Goal: Information Seeking & Learning: Check status

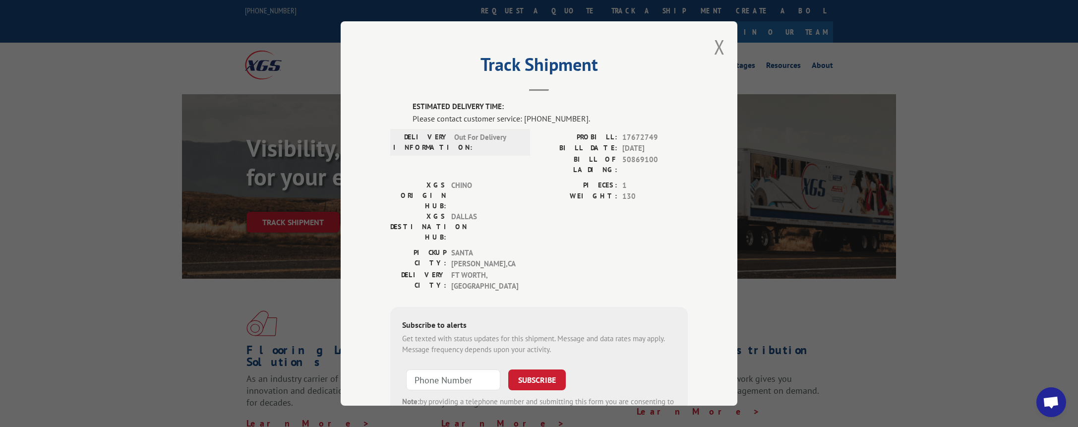
click at [627, 134] on span "17672749" at bounding box center [654, 137] width 65 height 11
copy span "17672749"
click at [721, 49] on button "Close modal" at bounding box center [719, 47] width 11 height 26
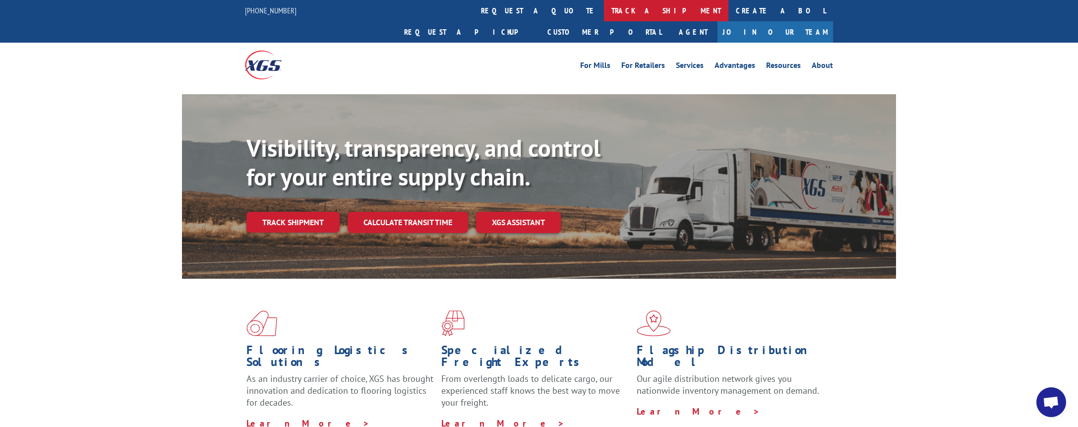
click at [604, 11] on link "track a shipment" at bounding box center [666, 10] width 124 height 21
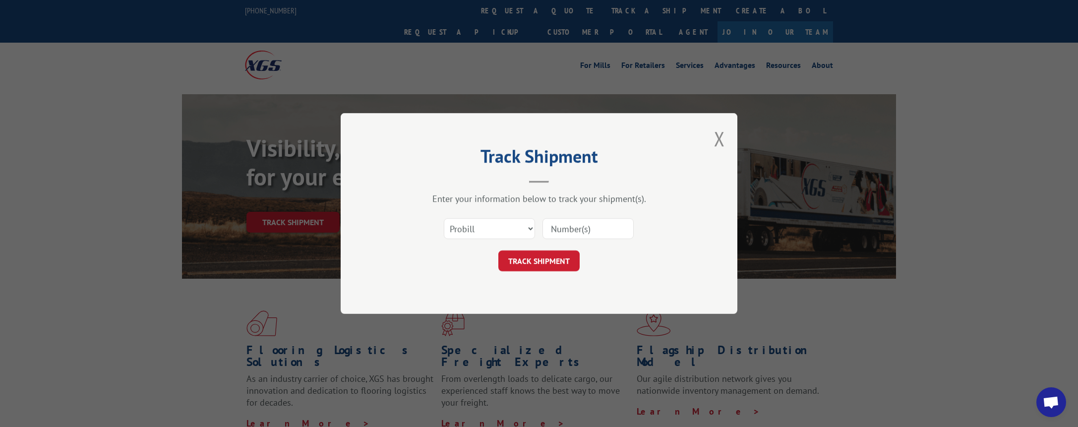
click at [574, 226] on input at bounding box center [587, 228] width 91 height 21
paste input "17672749"
type input "17672749"
click at [549, 257] on button "TRACK SHIPMENT" at bounding box center [538, 260] width 81 height 21
